Goal: Task Accomplishment & Management: Use online tool/utility

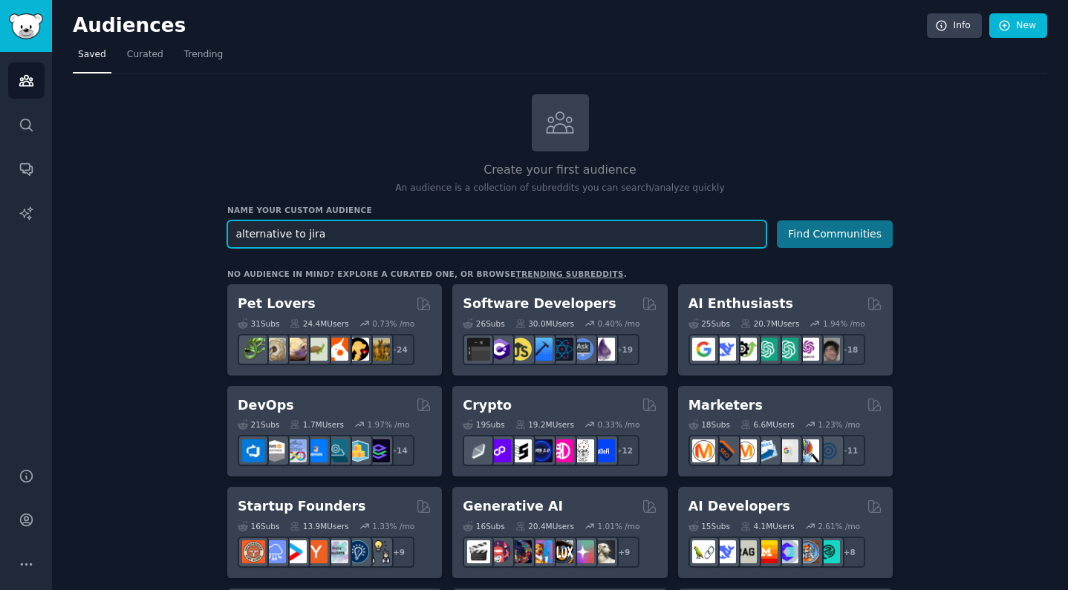
type input "alternative to jira"
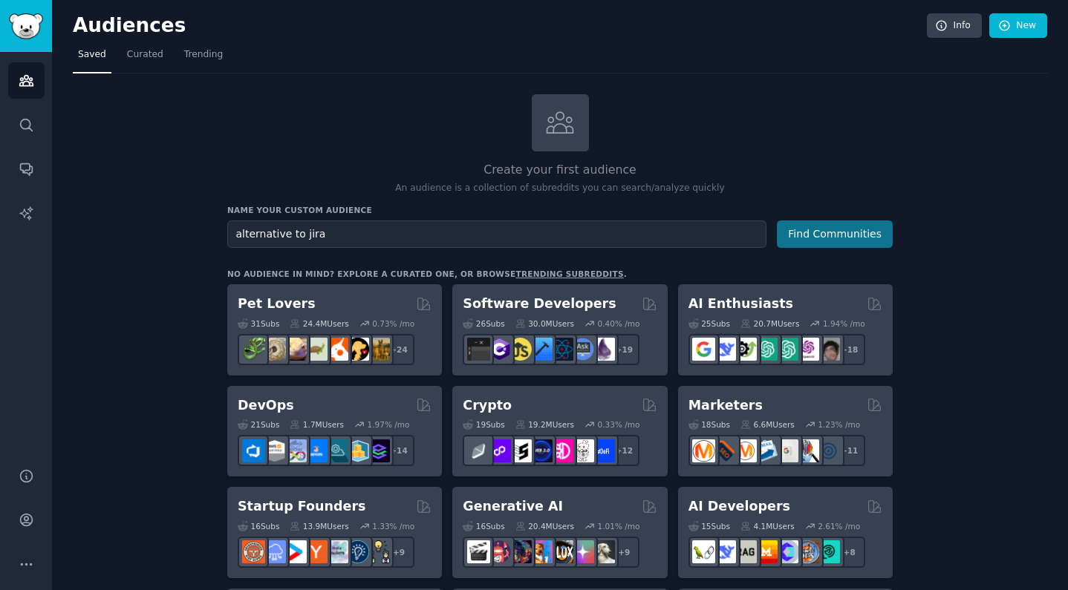
click at [795, 224] on button "Find Communities" at bounding box center [835, 234] width 116 height 27
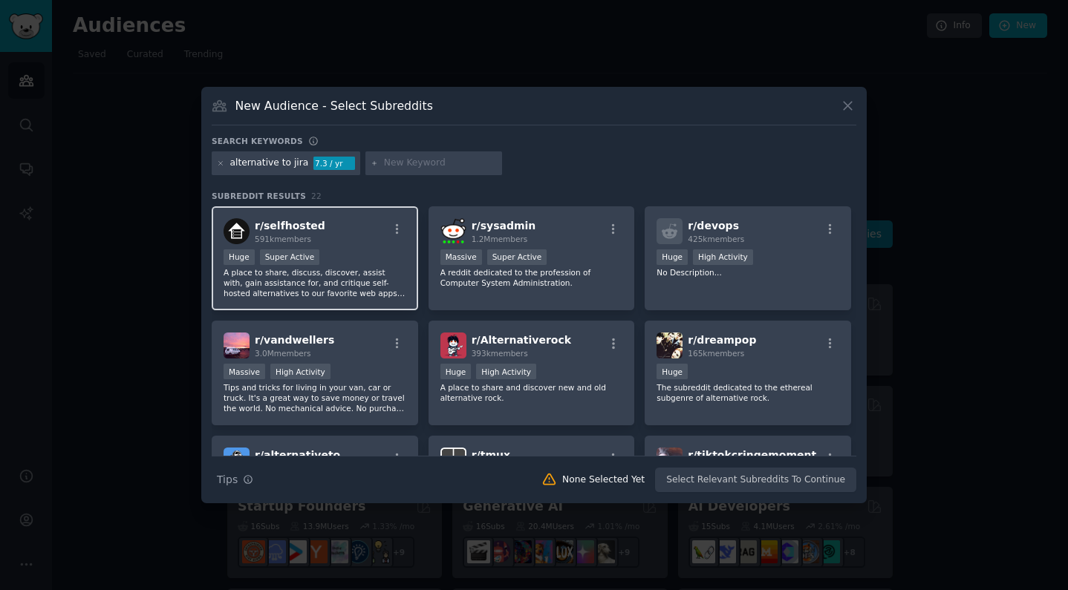
click at [382, 287] on p "A place to share, discuss, discover, assist with, gain assistance for, and crit…" at bounding box center [315, 282] width 183 height 31
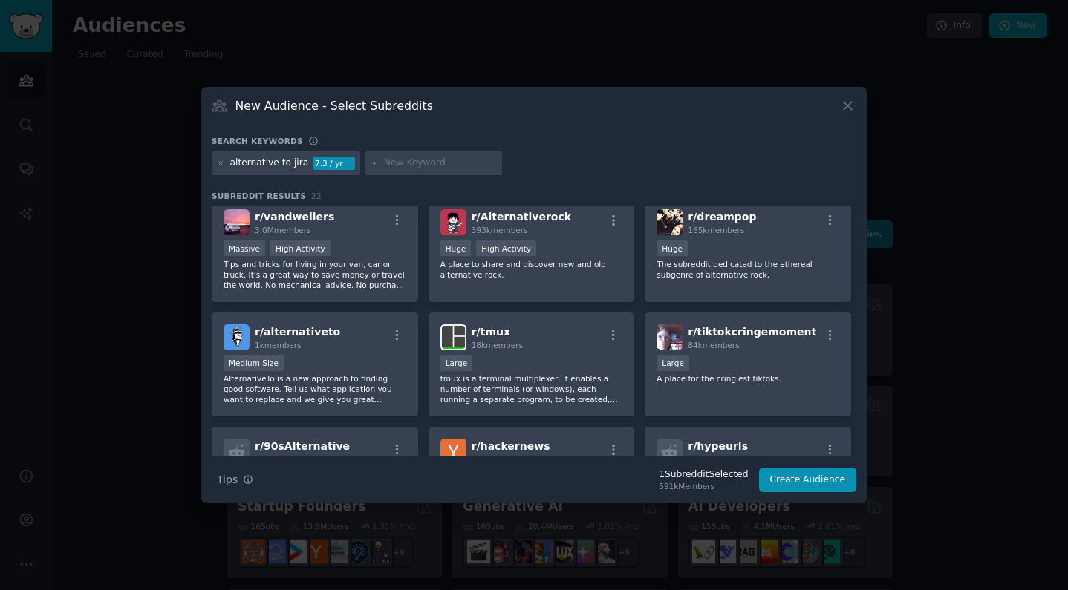
scroll to position [128, 0]
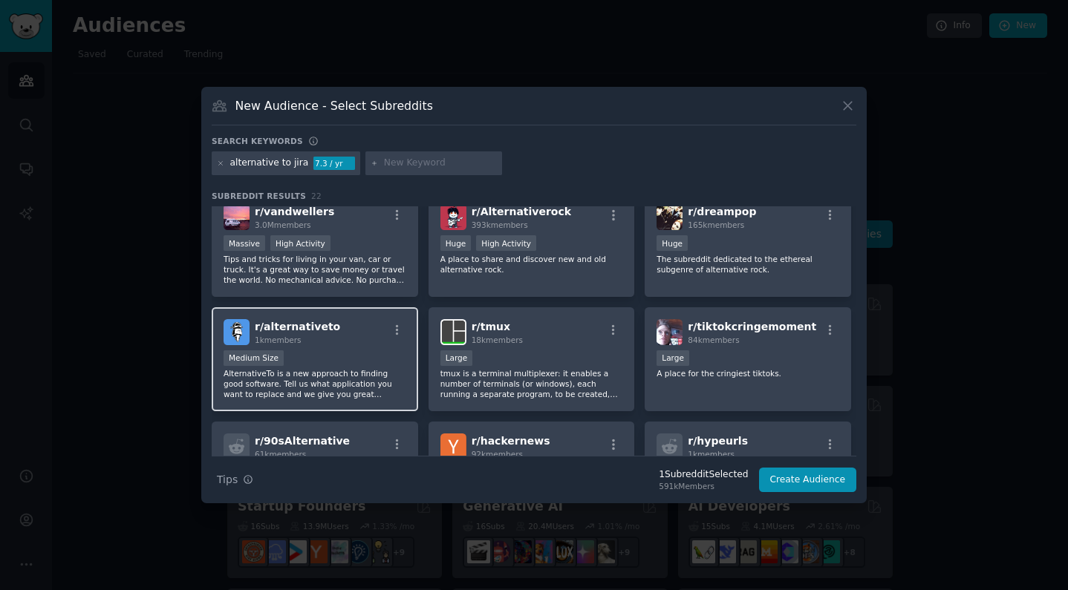
click at [337, 351] on div "Medium Size" at bounding box center [315, 360] width 183 height 19
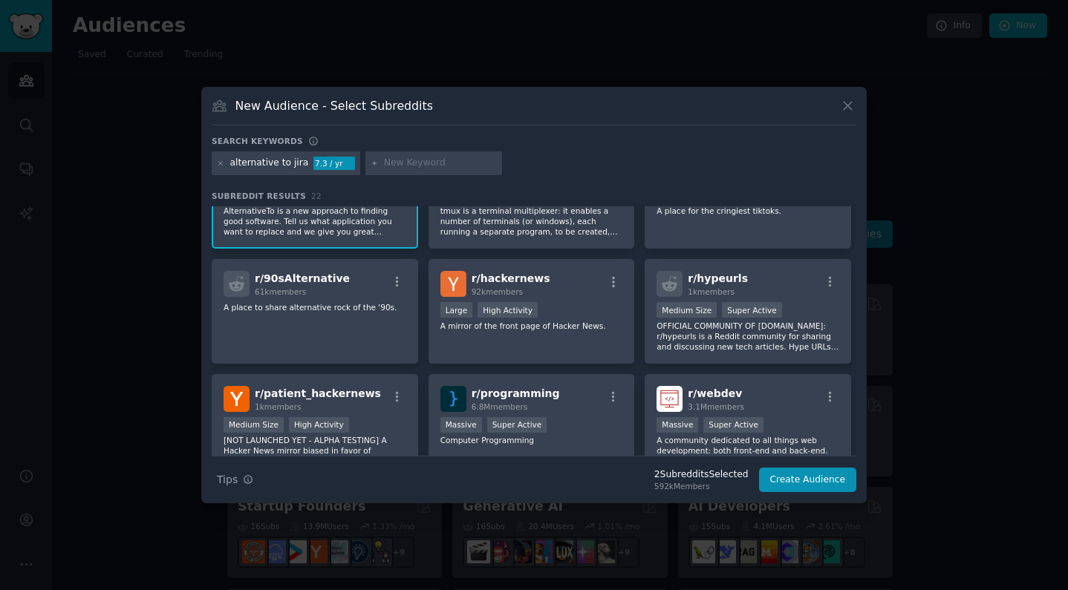
scroll to position [292, 0]
click at [460, 329] on p "A mirror of the front page of Hacker News." at bounding box center [531, 325] width 183 height 10
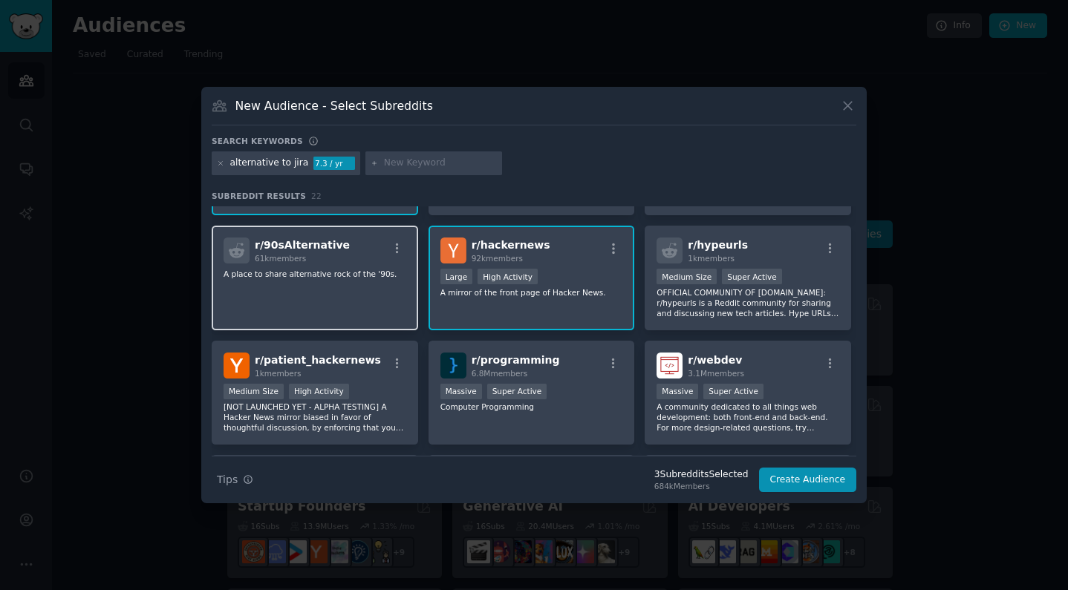
scroll to position [379, 0]
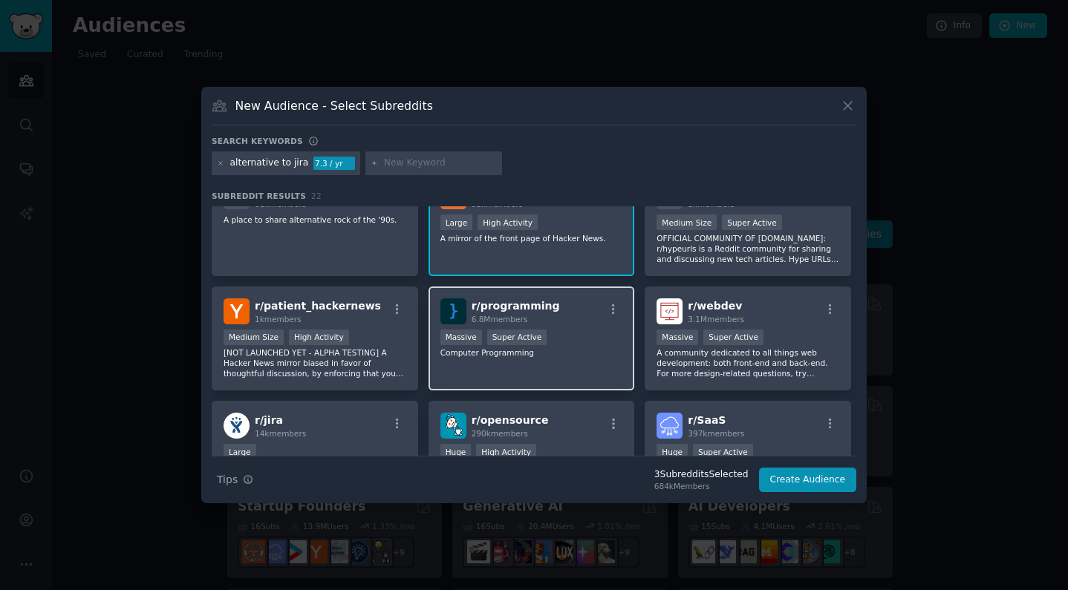
click at [561, 364] on div "r/ programming 6.8M members 1,000,000+ members Massive Super Active Computer Pr…" at bounding box center [532, 339] width 206 height 105
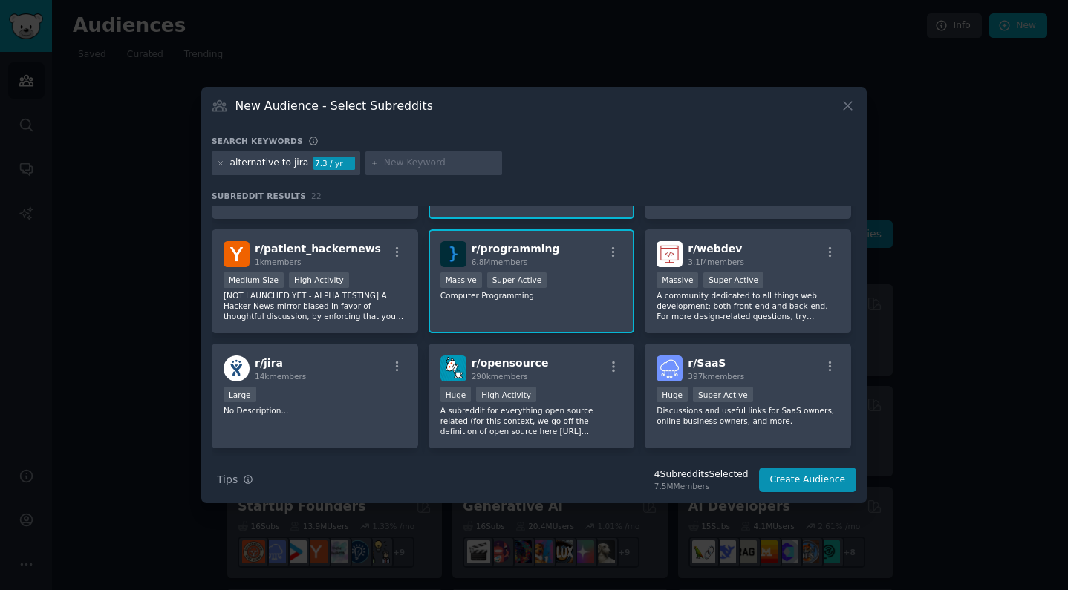
scroll to position [445, 0]
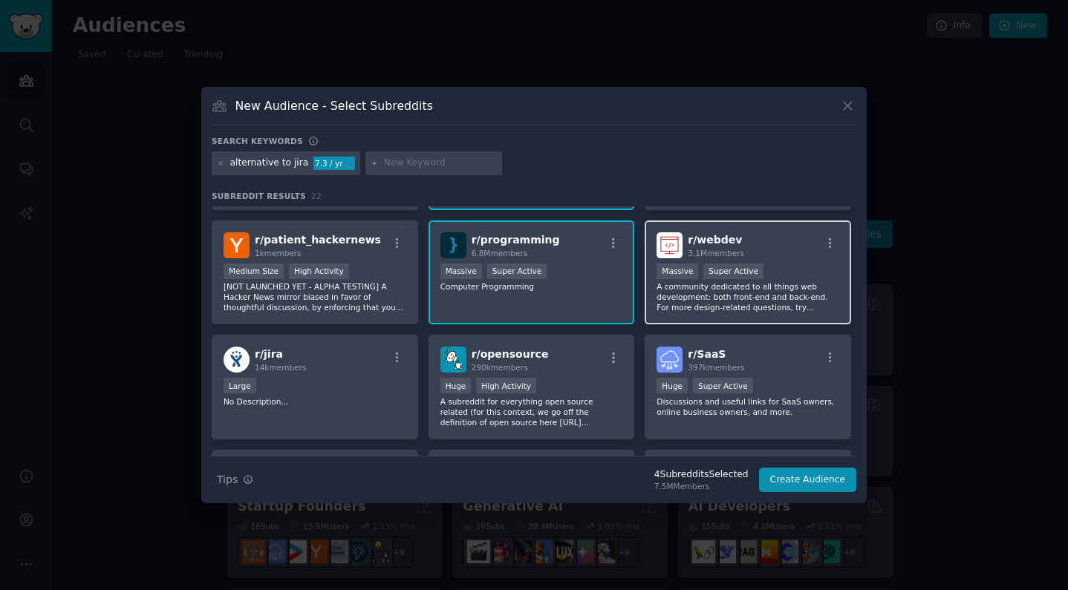
click at [776, 285] on p "A community dedicated to all things web development: both front-end and back-en…" at bounding box center [748, 296] width 183 height 31
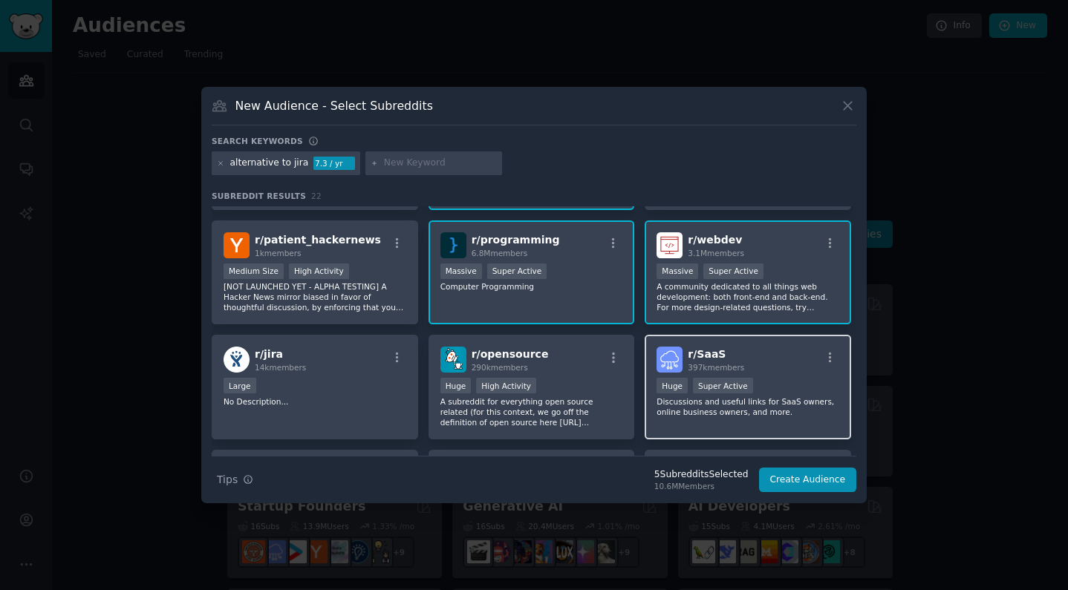
click at [775, 370] on div "r/ SaaS 397k members" at bounding box center [748, 360] width 183 height 26
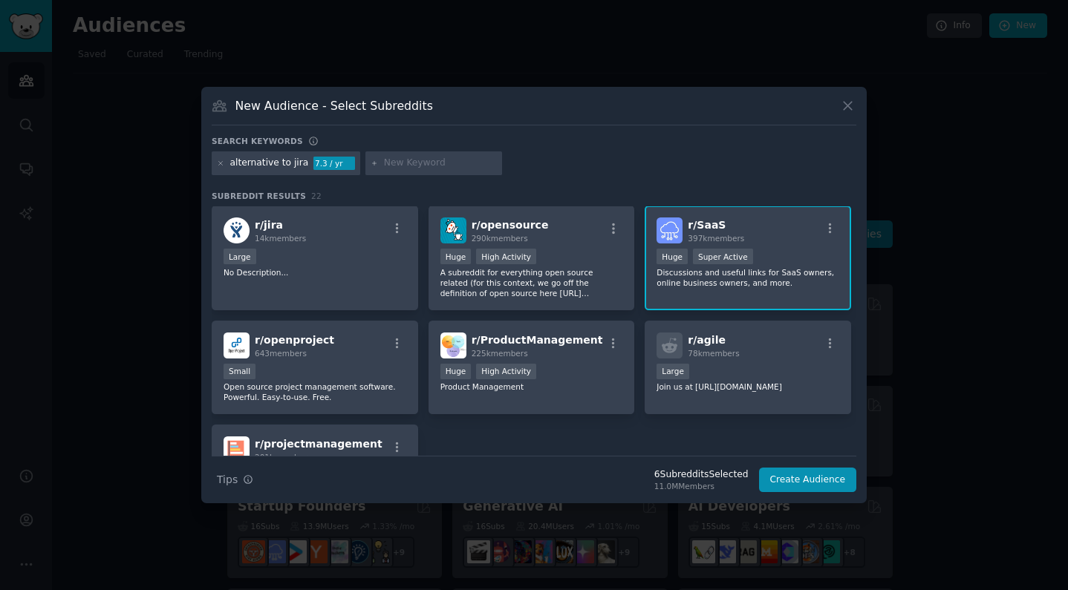
scroll to position [579, 0]
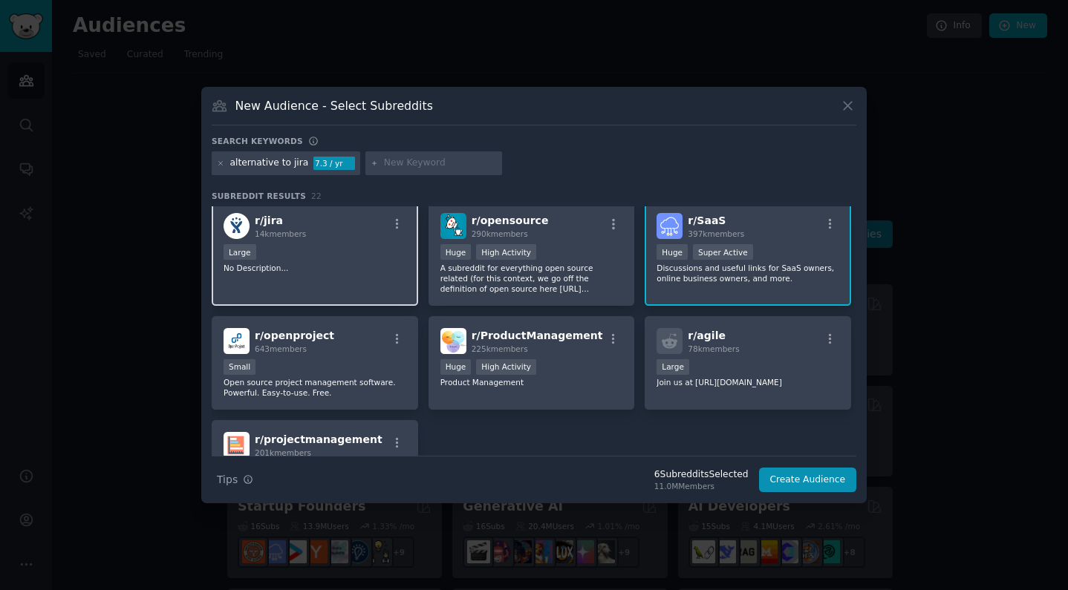
click at [315, 238] on div "r/ jira 14k members" at bounding box center [315, 226] width 183 height 26
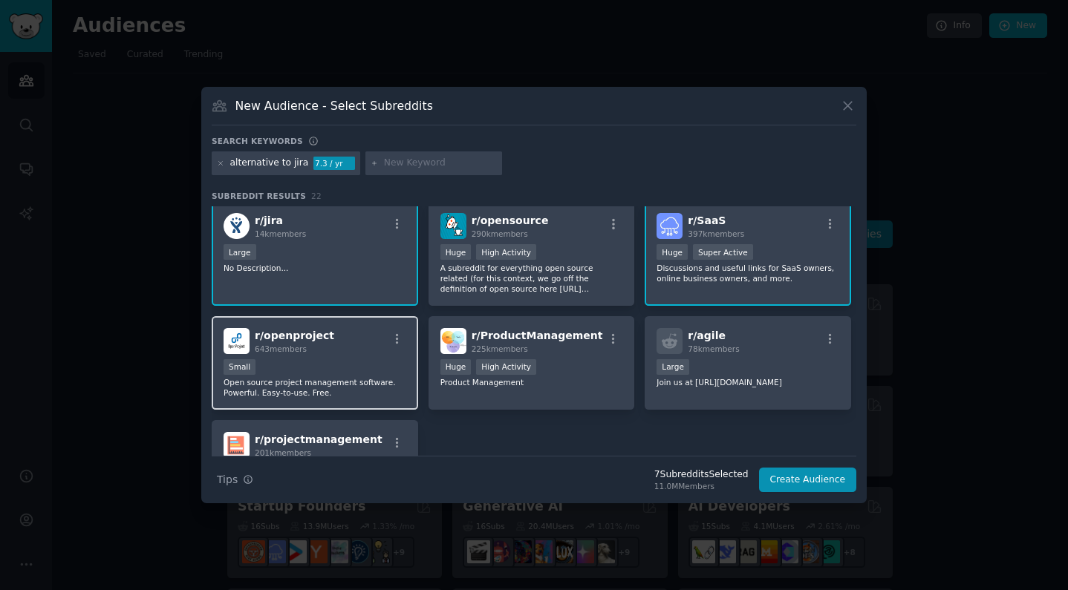
click at [373, 381] on p "Open source project management software. Powerful. Easy-to-use. Free." at bounding box center [315, 387] width 183 height 21
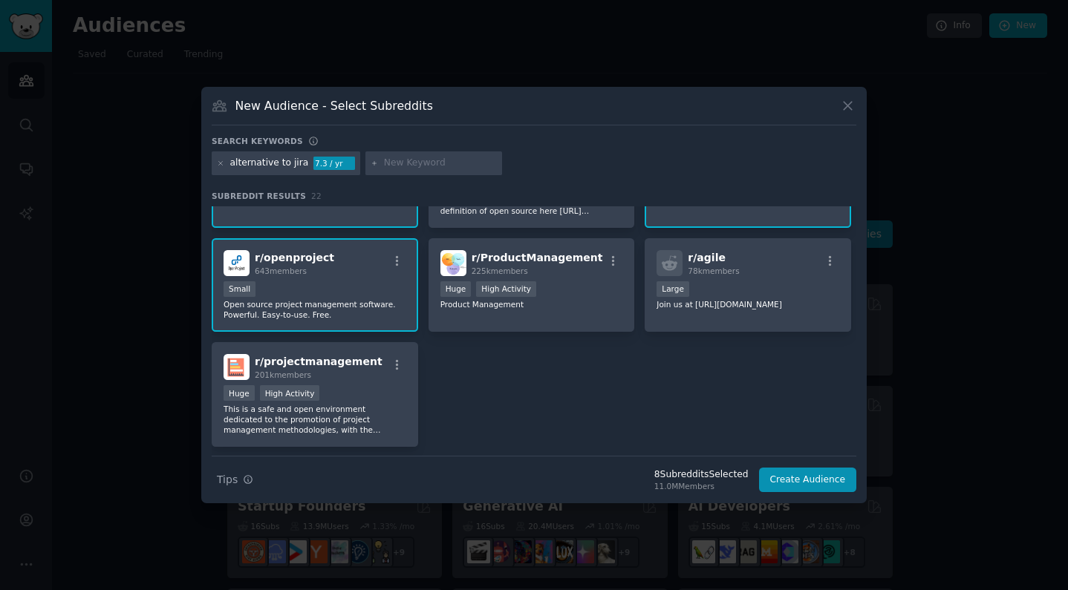
scroll to position [663, 0]
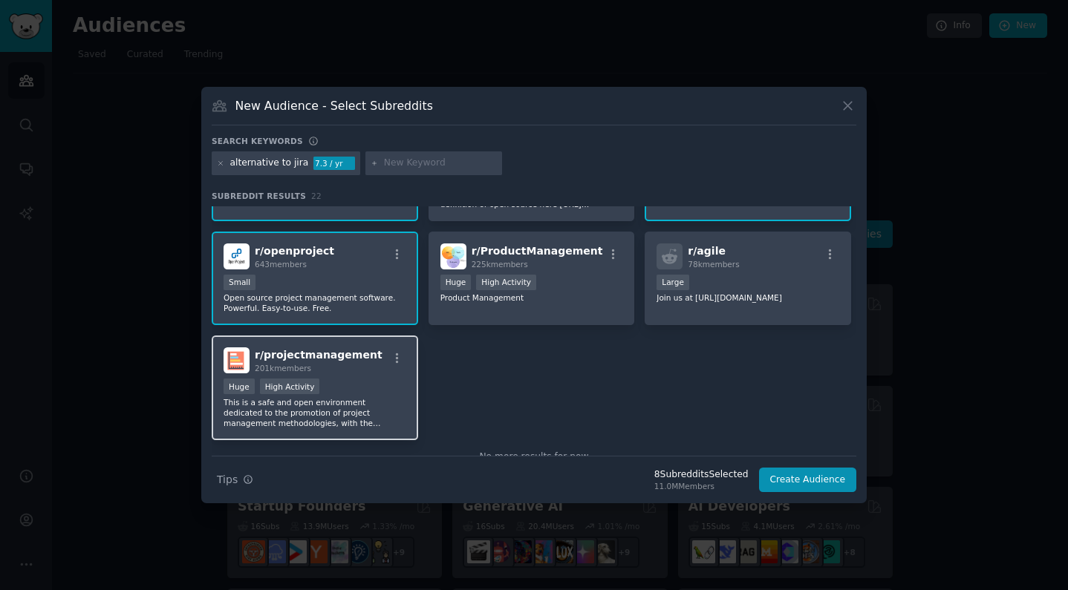
click at [373, 381] on div "Huge High Activity" at bounding box center [315, 388] width 183 height 19
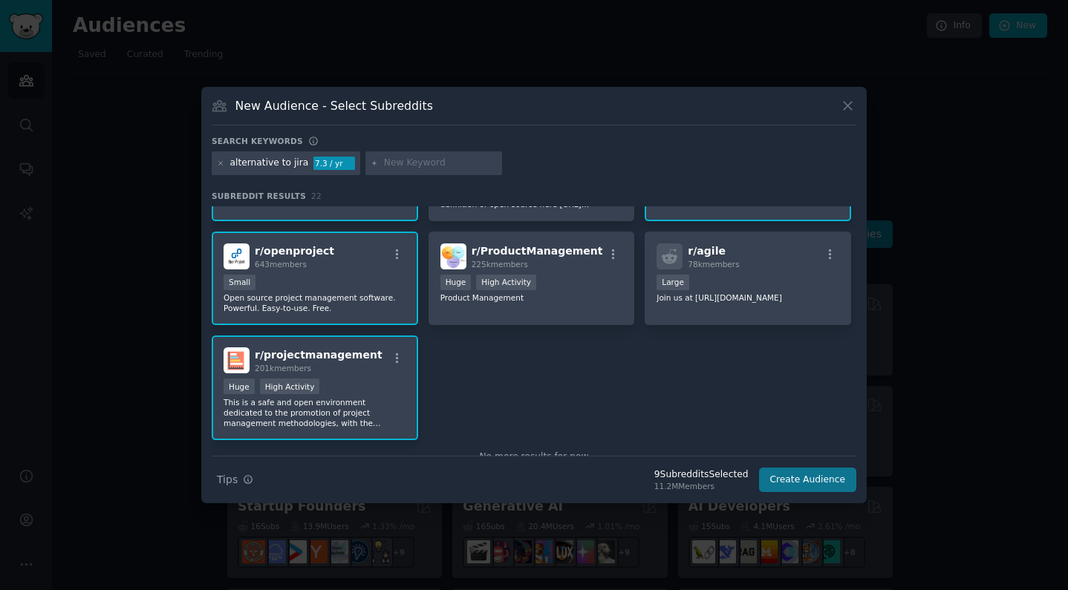
click at [776, 471] on button "Create Audience" at bounding box center [808, 480] width 98 height 25
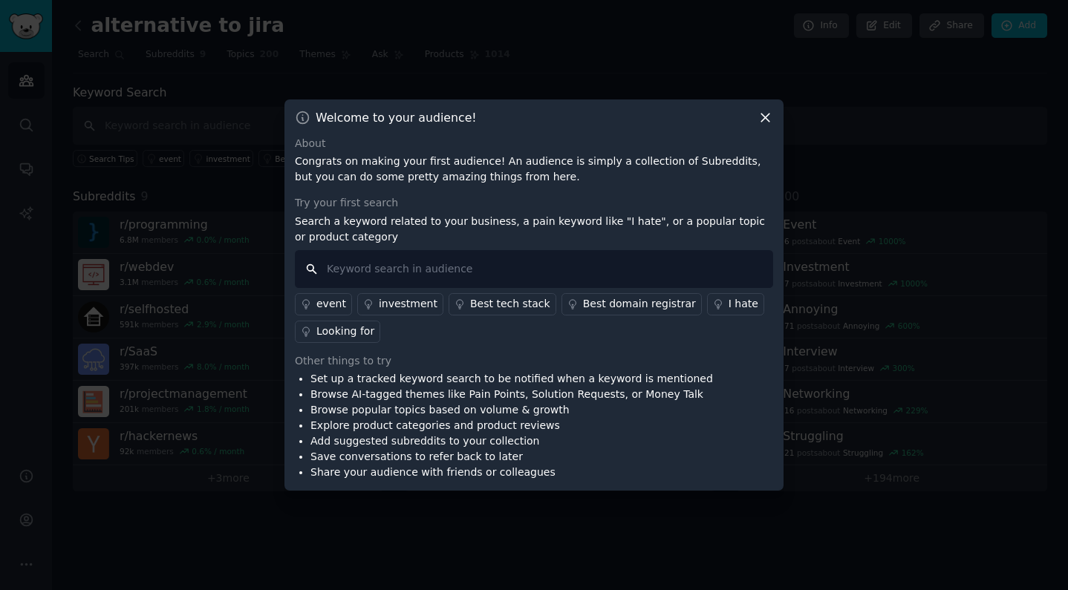
click at [566, 260] on input "text" at bounding box center [534, 269] width 478 height 38
type input "alternative to jira"
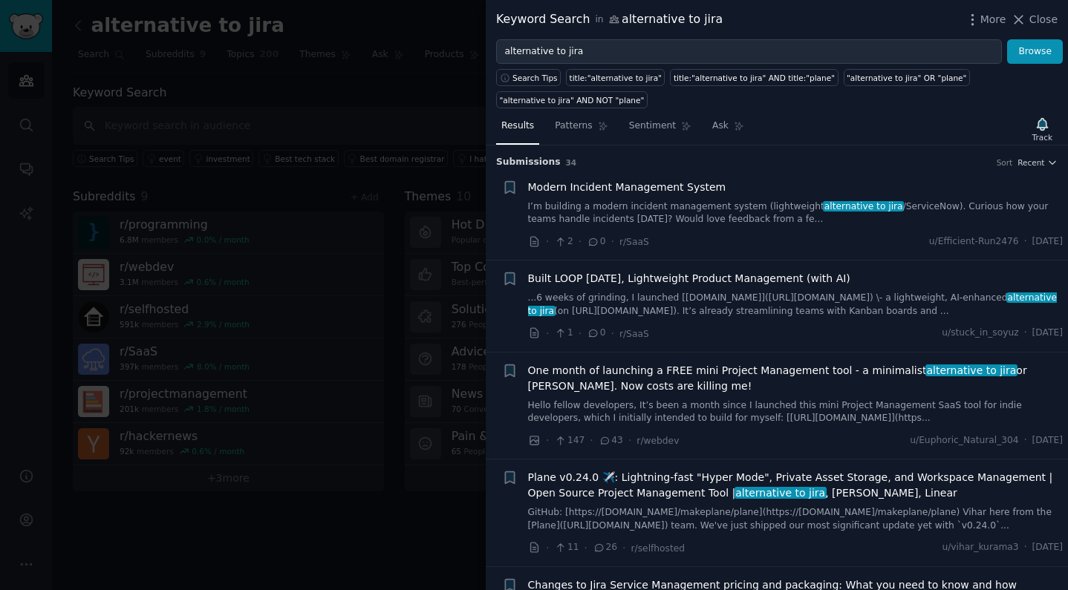
click at [714, 274] on span "Built LOOP [DATE], Lightweight Product Management (with AI)" at bounding box center [689, 279] width 322 height 16
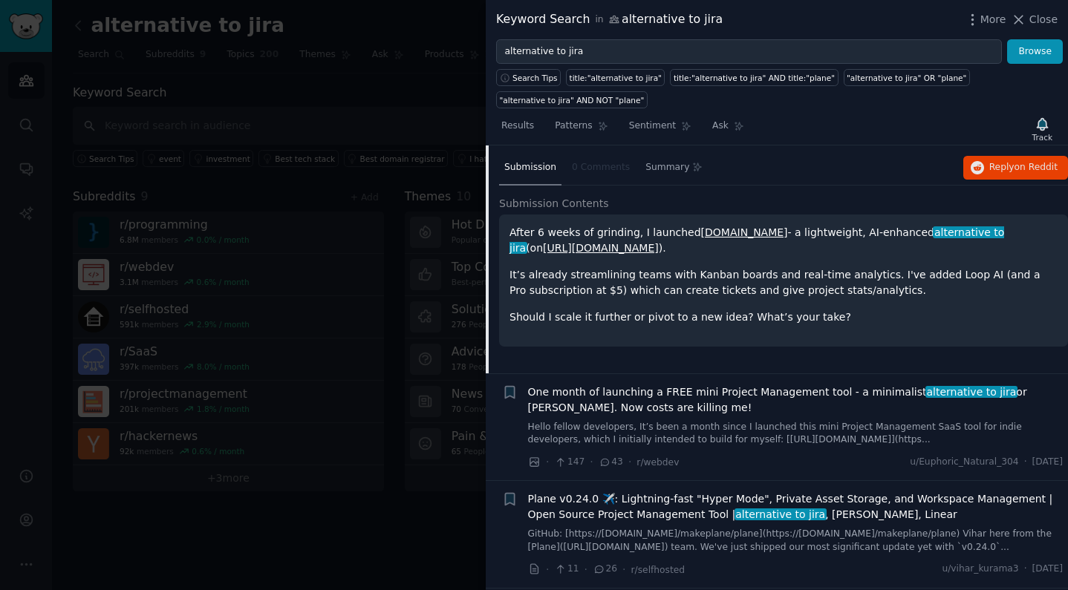
scroll to position [198, 0]
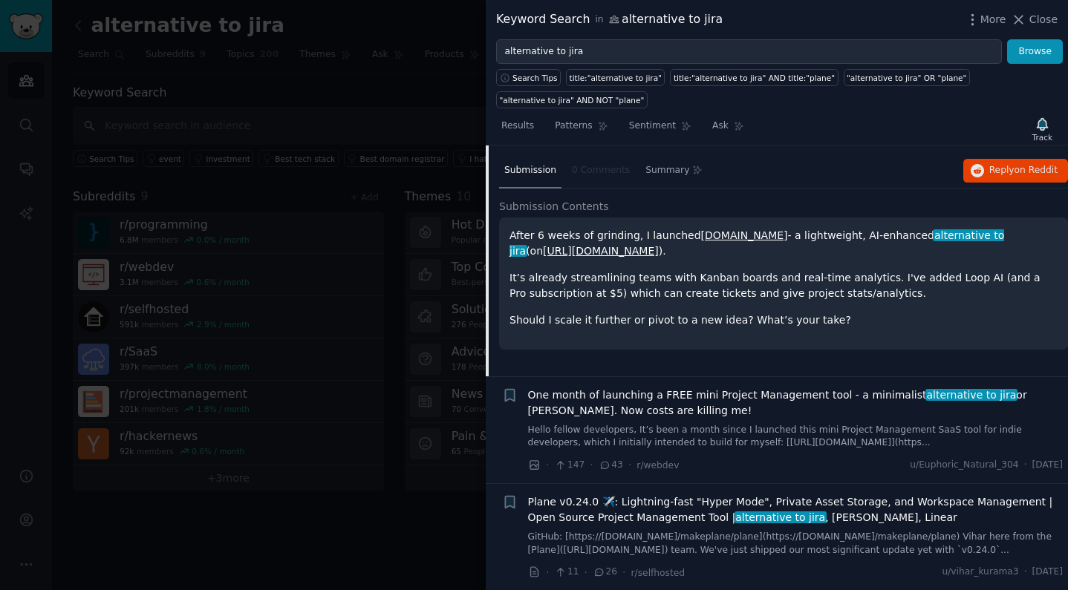
click at [414, 102] on div at bounding box center [534, 295] width 1068 height 590
